Goal: Task Accomplishment & Management: Use online tool/utility

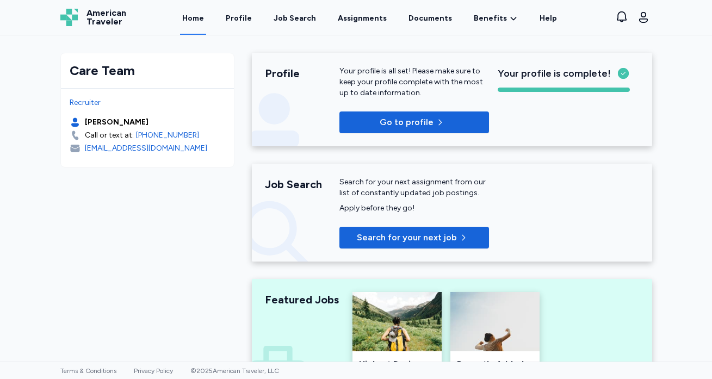
click at [197, 20] on link "Home" at bounding box center [193, 18] width 26 height 34
click at [202, 21] on link "Home" at bounding box center [193, 18] width 26 height 34
click at [202, 17] on link "Home" at bounding box center [193, 18] width 26 height 34
click at [355, 18] on link "Assignments" at bounding box center [361, 18] width 53 height 34
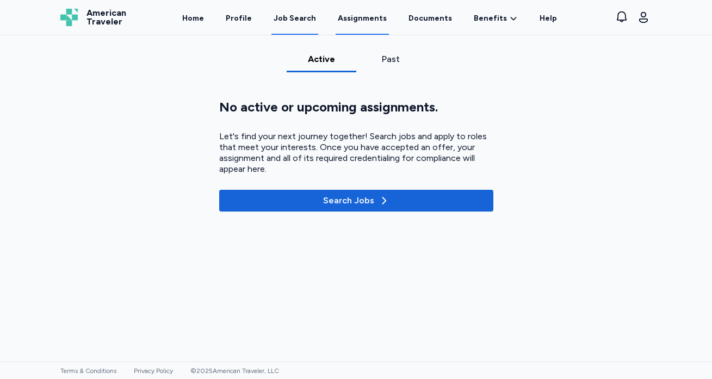
click at [305, 16] on div "Job Search" at bounding box center [294, 18] width 42 height 11
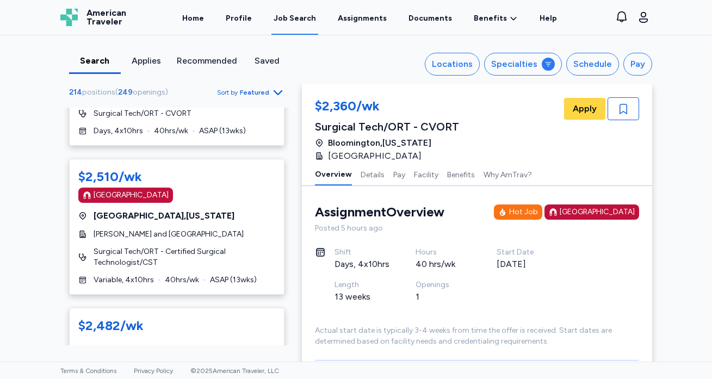
scroll to position [2854, 0]
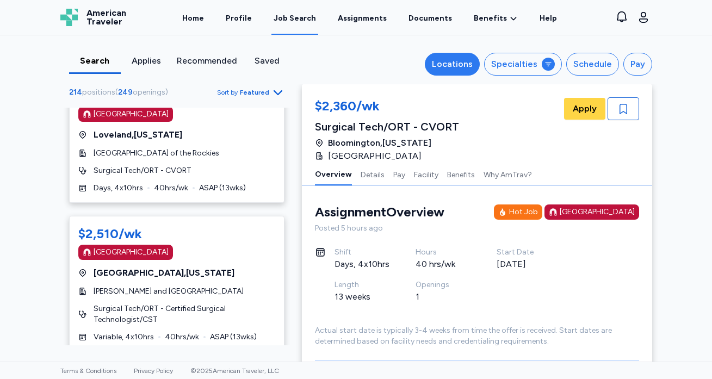
click at [465, 68] on div "Locations" at bounding box center [452, 64] width 41 height 13
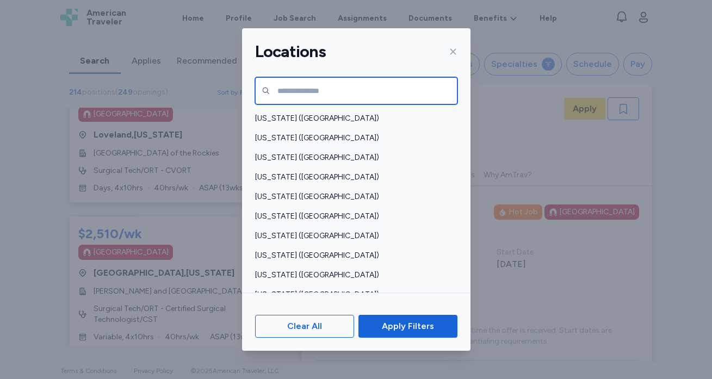
click at [359, 86] on input "text" at bounding box center [356, 90] width 202 height 27
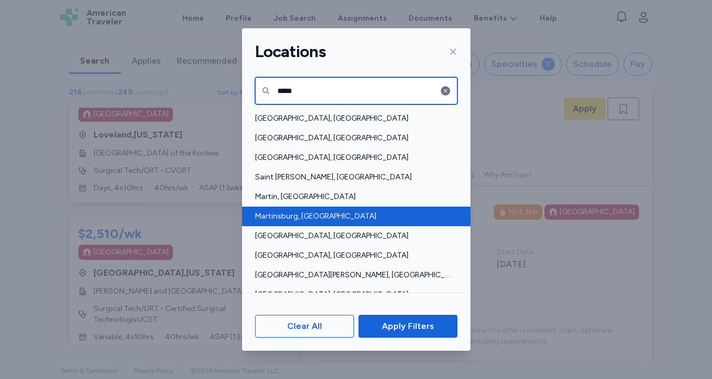
type input "*****"
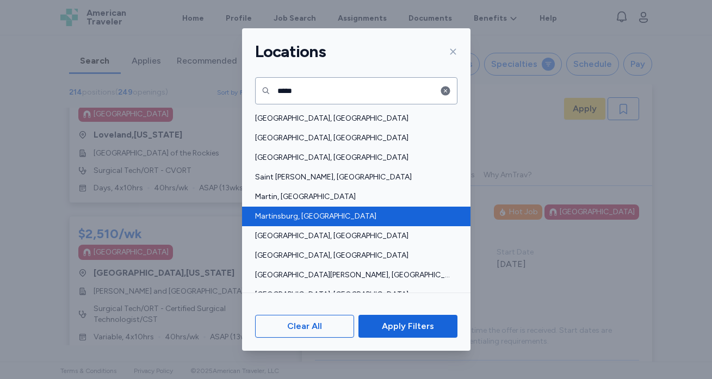
click at [318, 212] on span "Martinsburg, [GEOGRAPHIC_DATA]" at bounding box center [353, 216] width 196 height 11
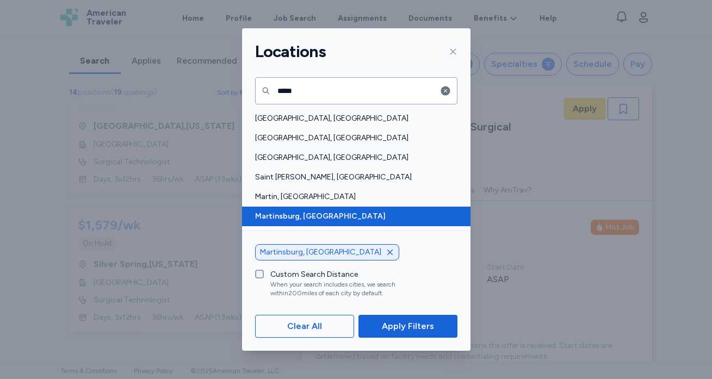
scroll to position [16, 0]
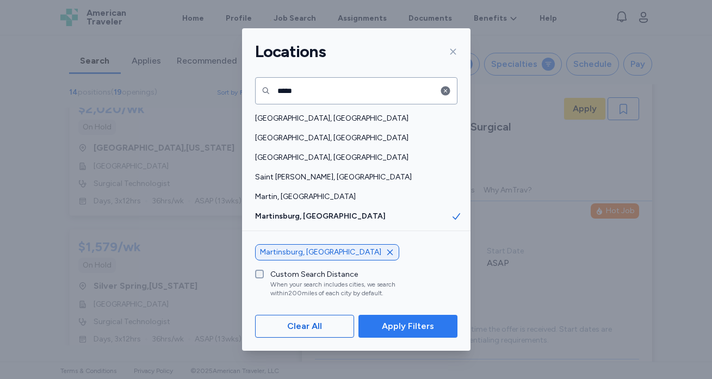
click at [403, 327] on span "Apply Filters" at bounding box center [408, 326] width 52 height 13
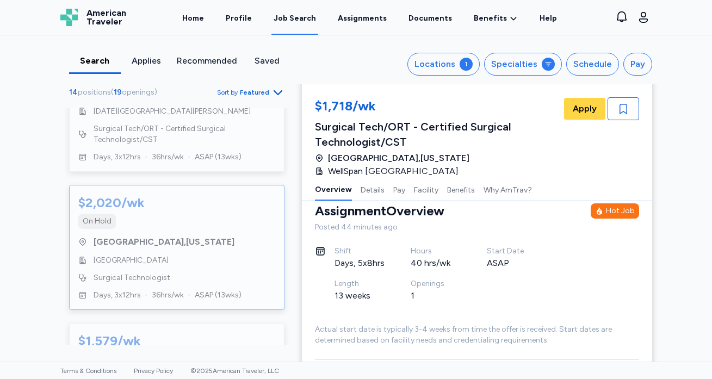
scroll to position [1589, 0]
click at [222, 257] on div "[GEOGRAPHIC_DATA]" at bounding box center [176, 262] width 197 height 11
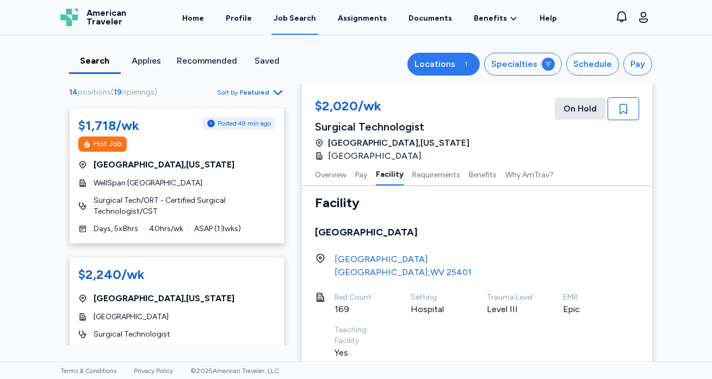
click at [461, 63] on button "Locations 1" at bounding box center [443, 64] width 72 height 23
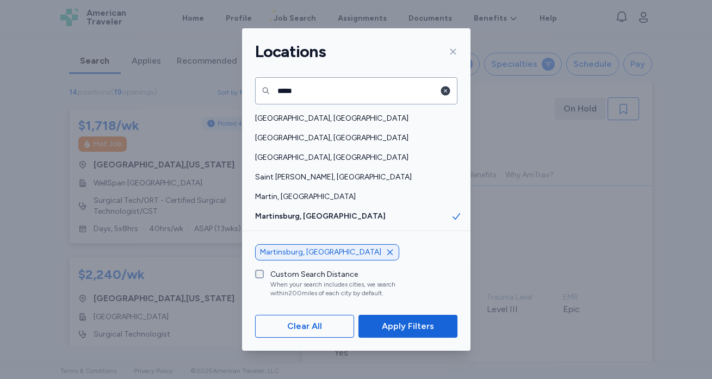
click at [443, 90] on icon "button" at bounding box center [444, 90] width 9 height 9
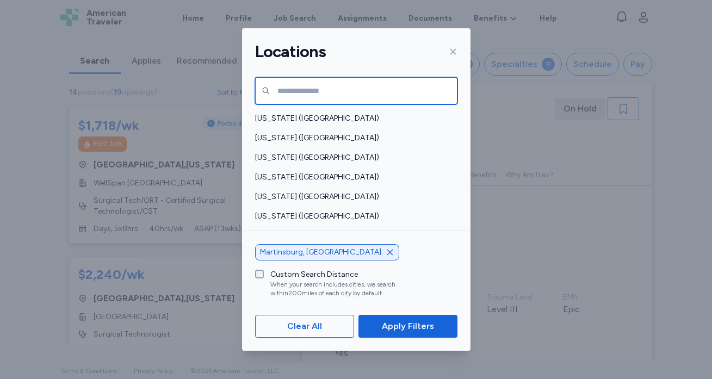
click at [364, 79] on input "text" at bounding box center [356, 90] width 202 height 27
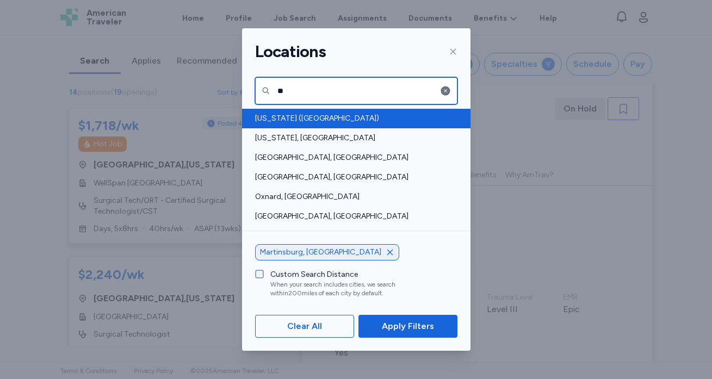
type input "**"
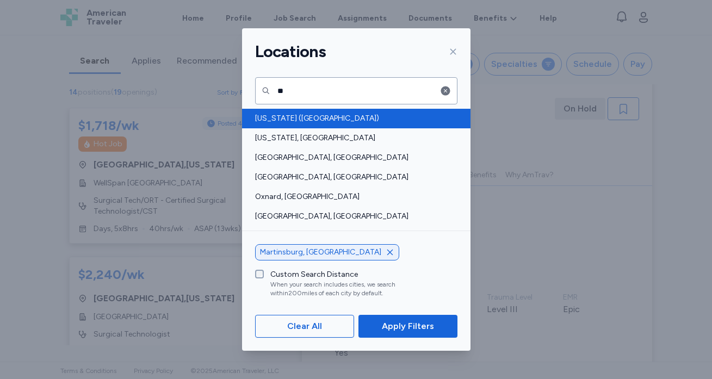
click at [337, 117] on span "[US_STATE] ([GEOGRAPHIC_DATA])" at bounding box center [353, 118] width 196 height 11
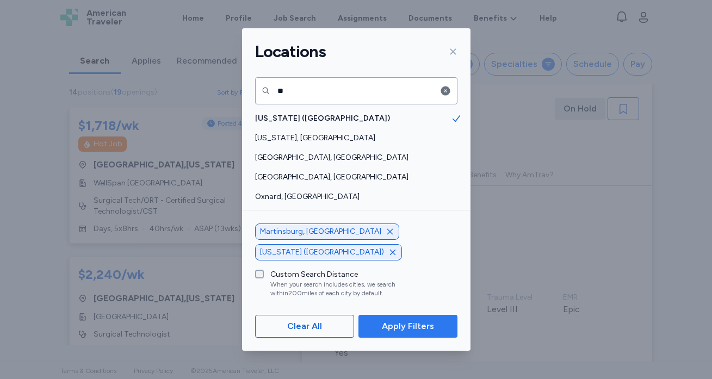
click at [407, 329] on span "Apply Filters" at bounding box center [408, 326] width 52 height 13
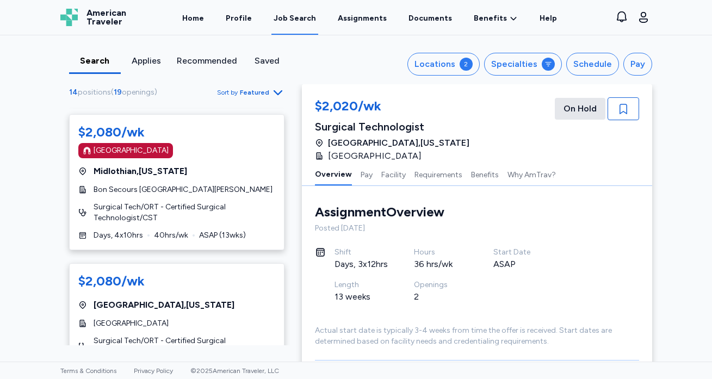
scroll to position [538, 0]
